Goal: Check status: Check status

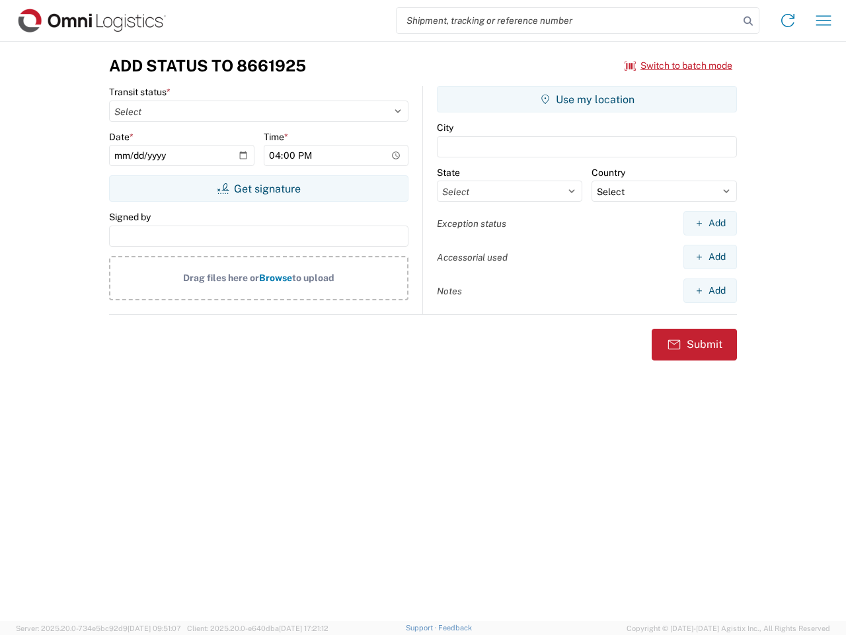
click at [568, 20] on input "search" at bounding box center [568, 20] width 342 height 25
click at [748, 21] on icon at bounding box center [748, 21] width 19 height 19
click at [788, 20] on icon at bounding box center [788, 20] width 21 height 21
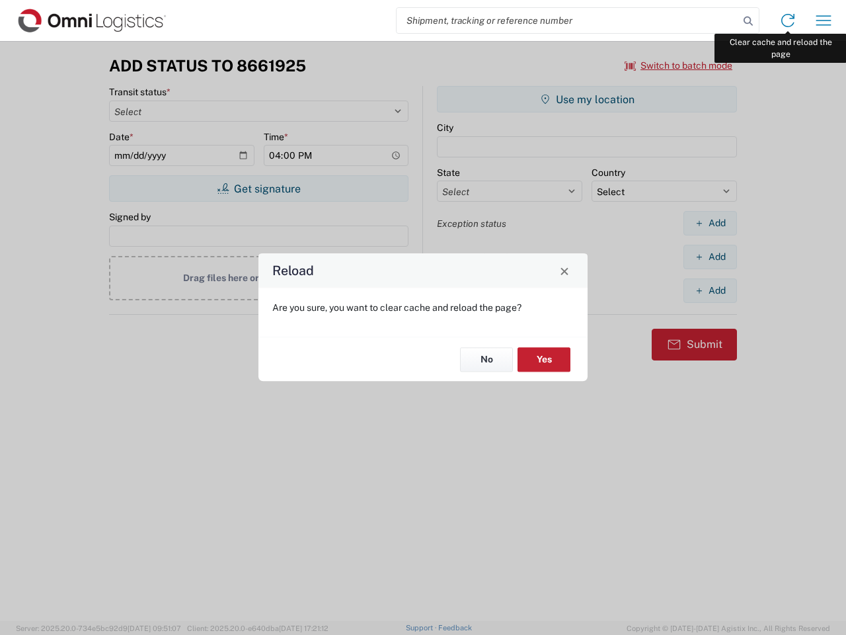
click at [824, 20] on div "Reload Are you sure, you want to clear cache and reload the page? No Yes" at bounding box center [423, 317] width 846 height 635
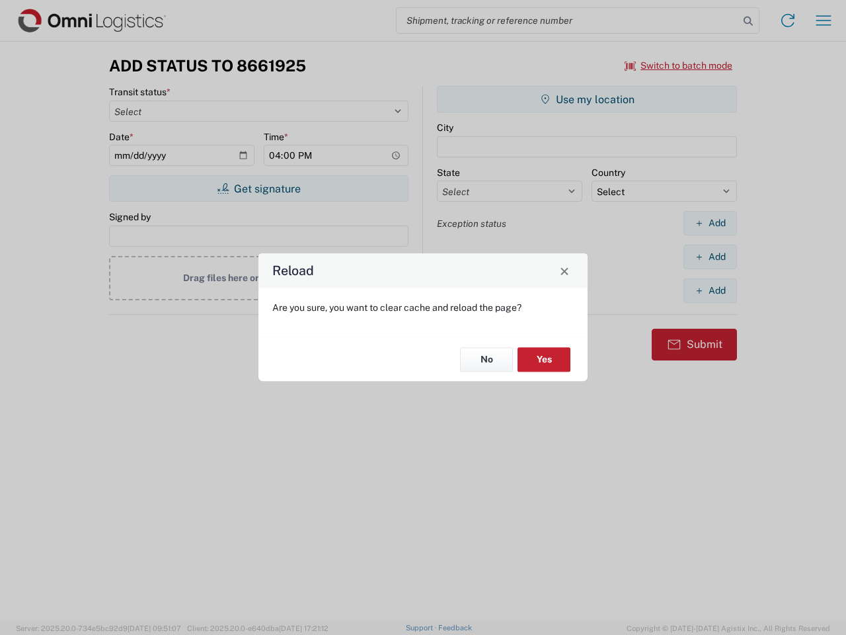
click at [679, 65] on div "Reload Are you sure, you want to clear cache and reload the page? No Yes" at bounding box center [423, 317] width 846 height 635
click at [259, 188] on div "Reload Are you sure, you want to clear cache and reload the page? No Yes" at bounding box center [423, 317] width 846 height 635
click at [587, 99] on div "Reload Are you sure, you want to clear cache and reload the page? No Yes" at bounding box center [423, 317] width 846 height 635
click at [710, 223] on div "Reload Are you sure, you want to clear cache and reload the page? No Yes" at bounding box center [423, 317] width 846 height 635
click at [710, 257] on div "Reload Are you sure, you want to clear cache and reload the page? No Yes" at bounding box center [423, 317] width 846 height 635
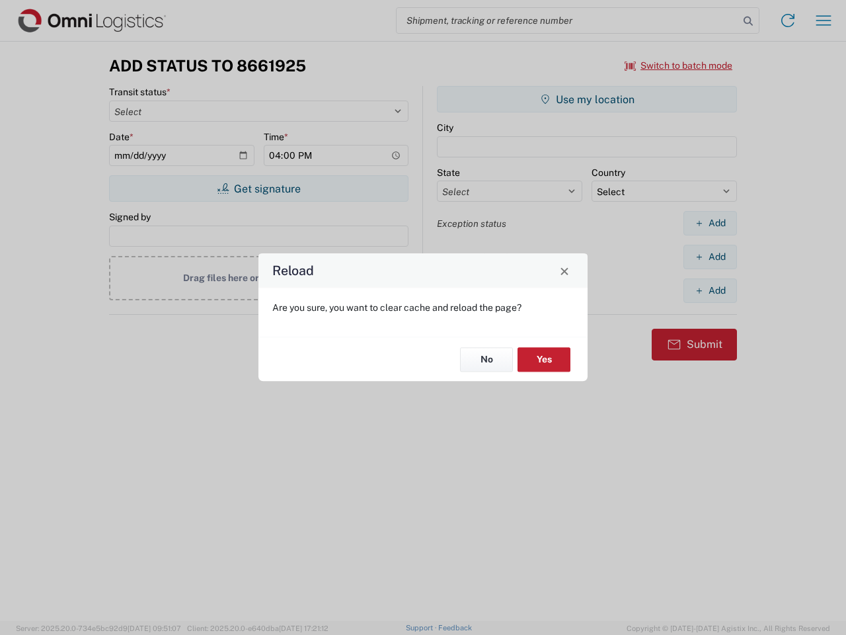
click at [710, 290] on div "Reload Are you sure, you want to clear cache and reload the page? No Yes" at bounding box center [423, 317] width 846 height 635
